Goal: Information Seeking & Learning: Learn about a topic

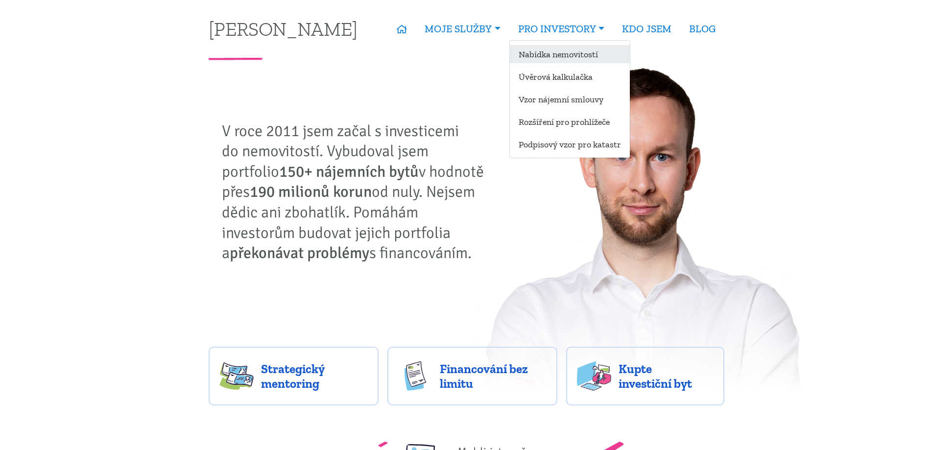
click at [536, 60] on link "Nabídka nemovitostí" at bounding box center [570, 54] width 120 height 18
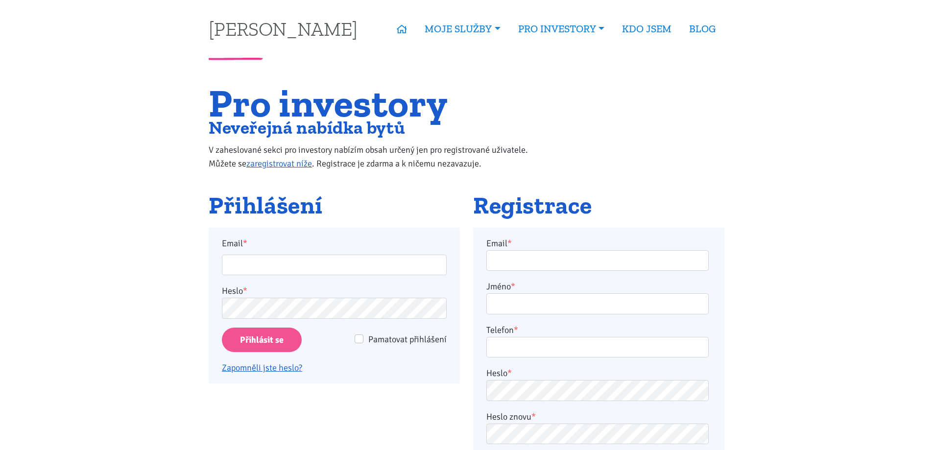
click at [319, 253] on div "Email *" at bounding box center [335, 256] width 238 height 39
click at [314, 262] on input "Email *" at bounding box center [334, 265] width 225 height 21
type input "bouskatomas1304@gmail.com"
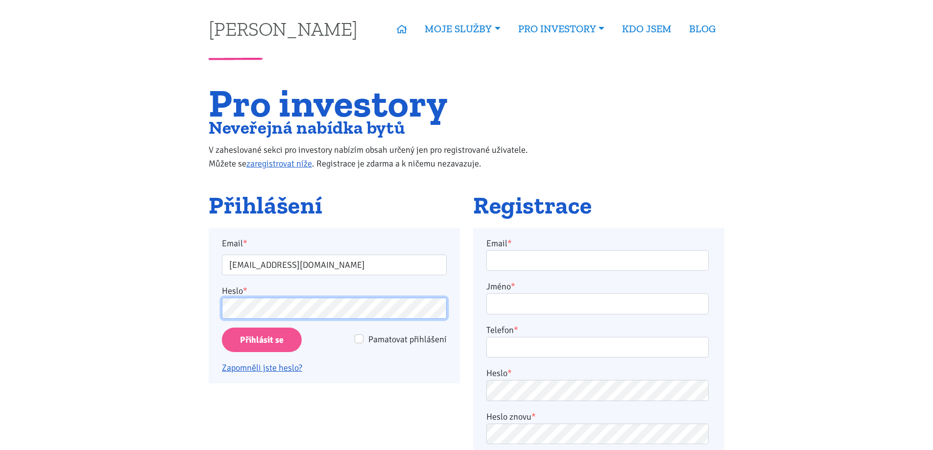
click at [222, 328] on input "Přihlásit se" at bounding box center [262, 340] width 80 height 25
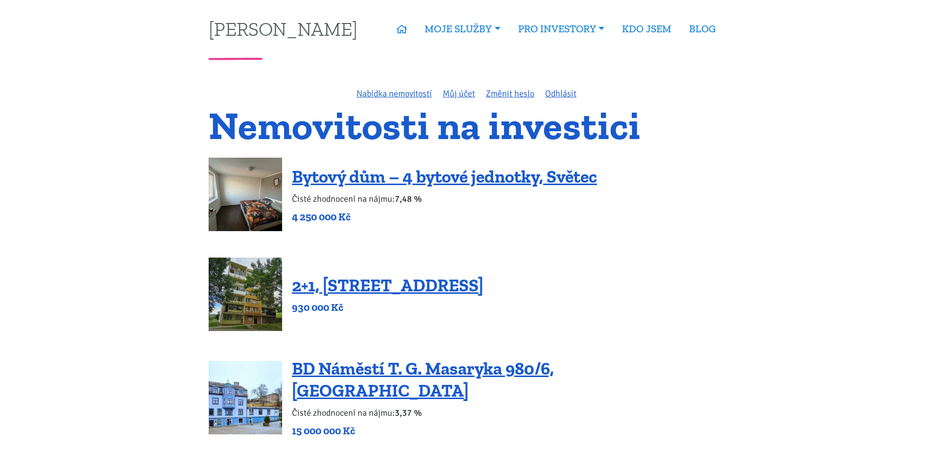
scroll to position [49, 0]
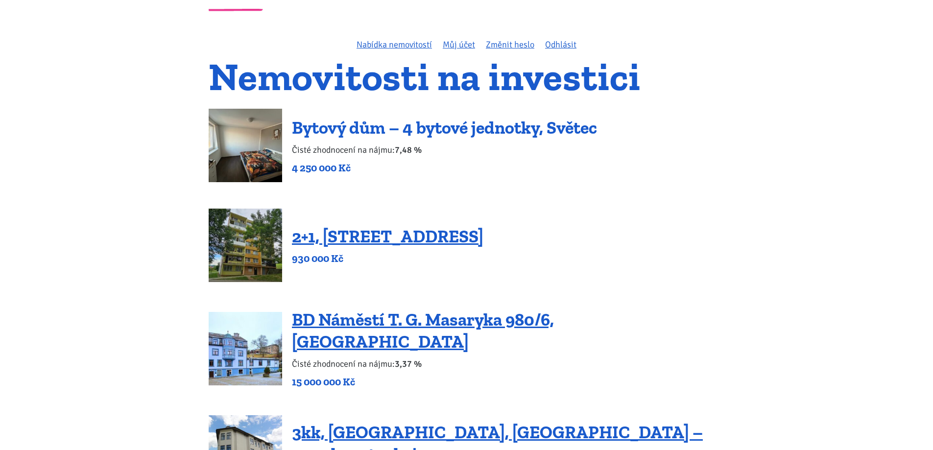
click at [502, 132] on link "Bytový dům – 4 bytové jednotky, Světec" at bounding box center [444, 127] width 305 height 21
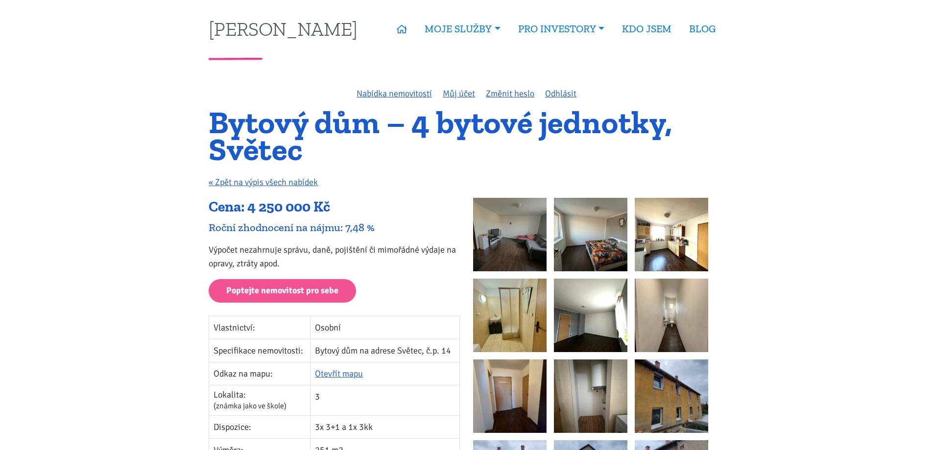
click at [666, 314] on img at bounding box center [671, 315] width 73 height 73
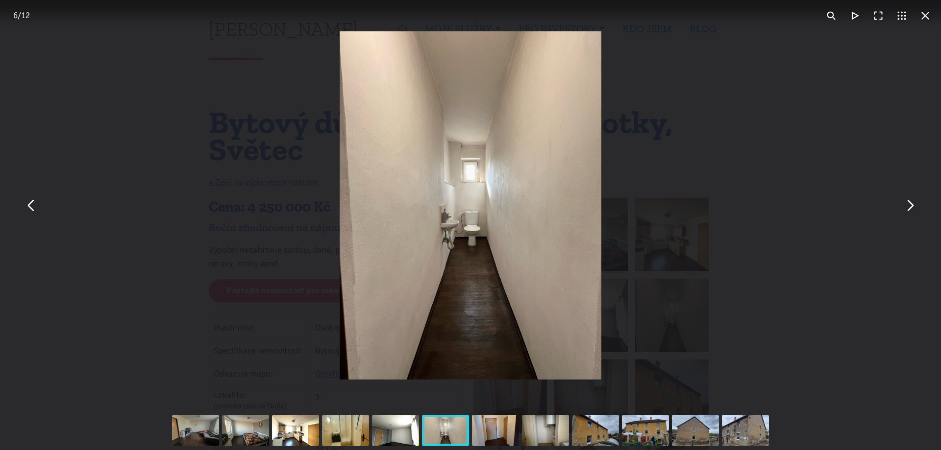
click at [489, 223] on img "You can close this modal content with the ESC key" at bounding box center [470, 205] width 261 height 348
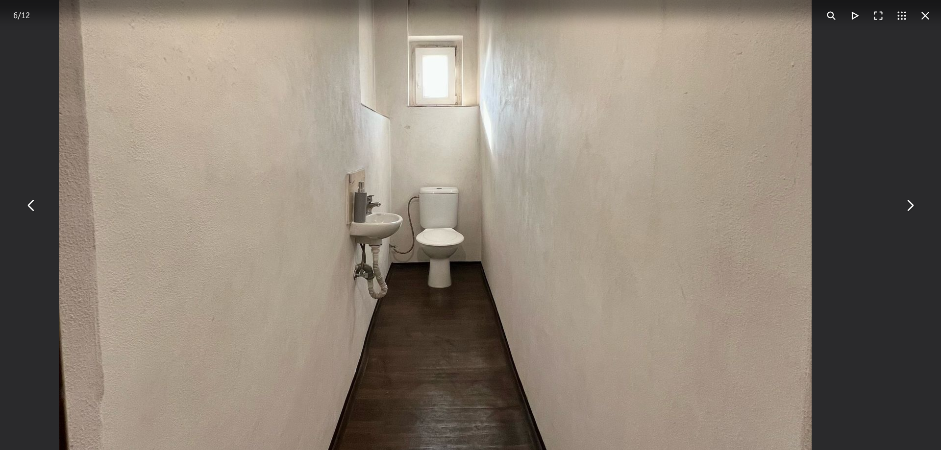
click at [503, 179] on img "You can close this modal content with the ESC key" at bounding box center [435, 171] width 753 height 1003
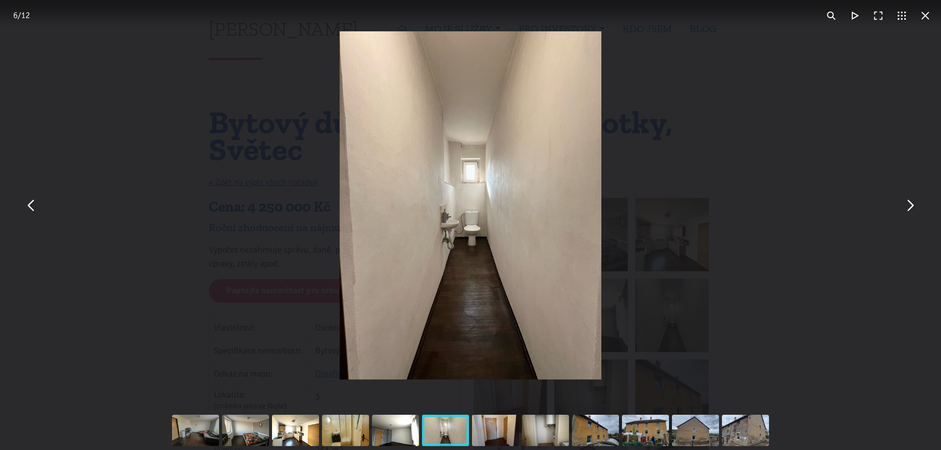
click at [503, 429] on div "You can close this modal content with the ESC key" at bounding box center [495, 430] width 50 height 39
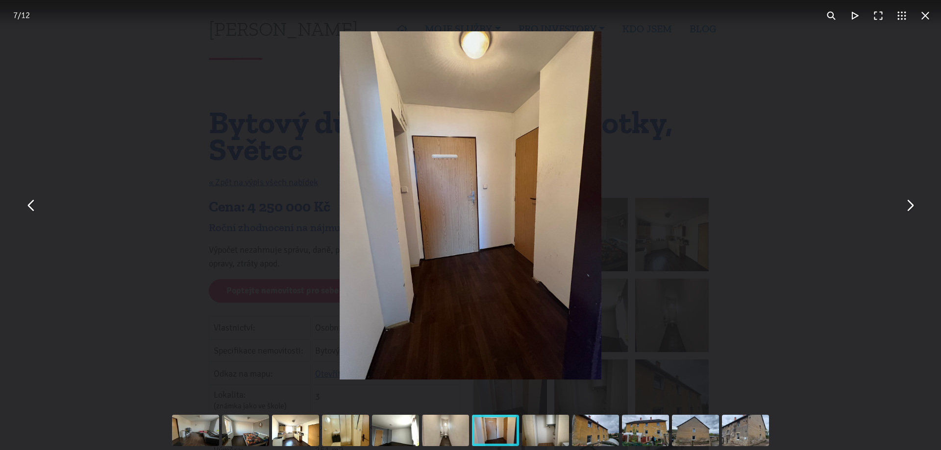
click at [559, 420] on div "You can close this modal content with the ESC key" at bounding box center [545, 430] width 50 height 39
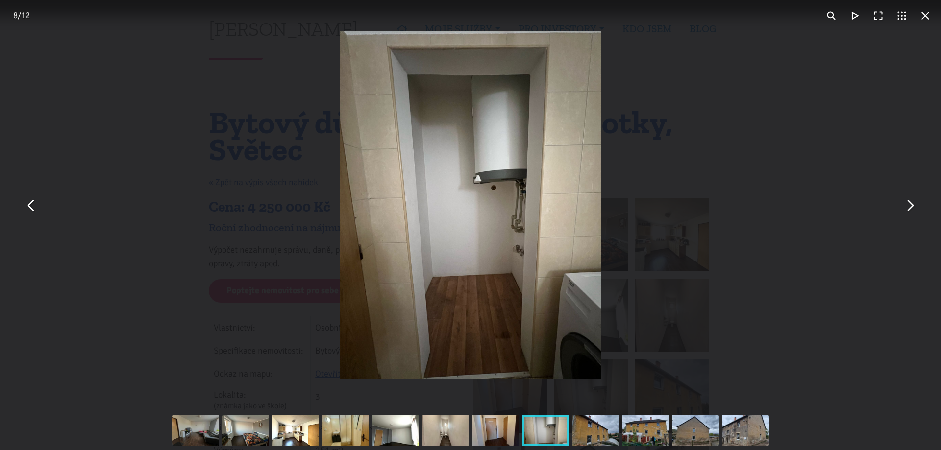
click at [597, 420] on div "You can close this modal content with the ESC key" at bounding box center [595, 430] width 50 height 39
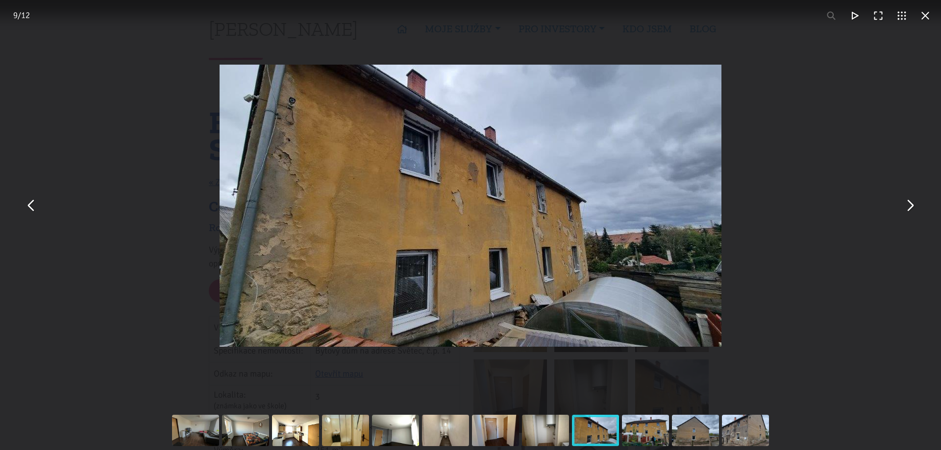
click at [632, 416] on div "You can close this modal content with the ESC key" at bounding box center [645, 430] width 50 height 39
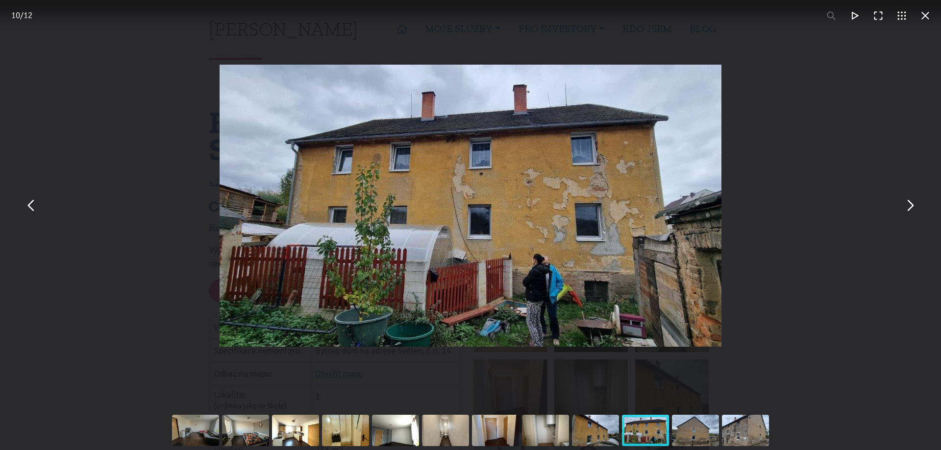
click at [18, 17] on div "10 / 12" at bounding box center [21, 16] width 35 height 24
